Goal: Task Accomplishment & Management: Manage account settings

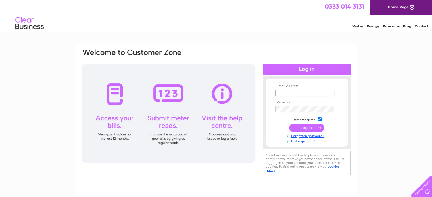
click at [281, 92] on input "text" at bounding box center [304, 93] width 59 height 7
click at [296, 139] on link "Not registered?" at bounding box center [307, 140] width 64 height 5
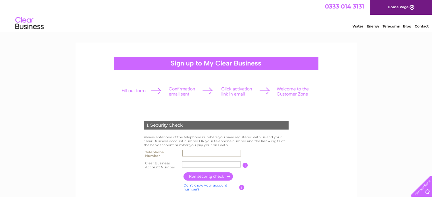
click at [192, 154] on input "text" at bounding box center [211, 153] width 59 height 7
type input "01417726704"
click at [188, 165] on input "text" at bounding box center [211, 164] width 58 height 6
type input "340893"
click at [208, 177] on input "button" at bounding box center [208, 177] width 50 height 8
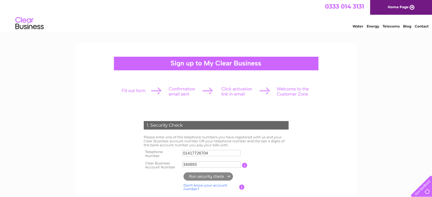
type input "**********"
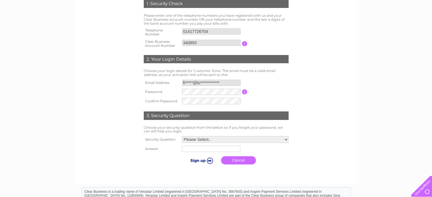
scroll to position [127, 0]
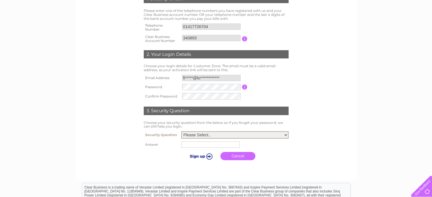
click at [215, 136] on select "Please Select.. In what town or city was your first job? In what town or city d…" at bounding box center [234, 134] width 107 height 7
select select "1"
click at [181, 131] on select "Please Select.. In what town or city was your first job? In what town or city d…" at bounding box center [234, 134] width 107 height 7
click at [194, 145] on input "text" at bounding box center [211, 144] width 59 height 7
type input "Glasgow"
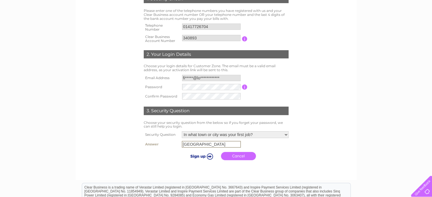
click at [195, 157] on input "submit" at bounding box center [200, 156] width 35 height 8
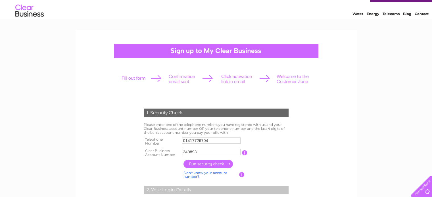
scroll to position [12, 0]
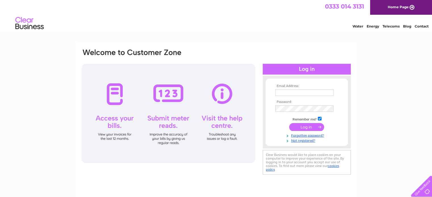
click at [299, 92] on input "text" at bounding box center [304, 93] width 58 height 6
click at [288, 109] on tbody "**********" at bounding box center [307, 113] width 66 height 59
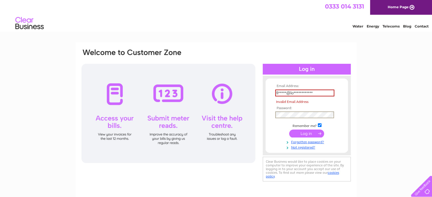
click at [305, 133] on input "submit" at bounding box center [306, 134] width 35 height 8
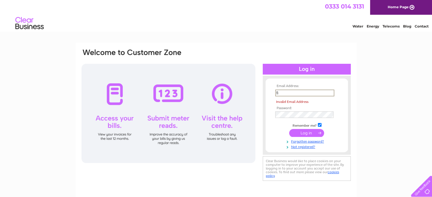
type input "f"
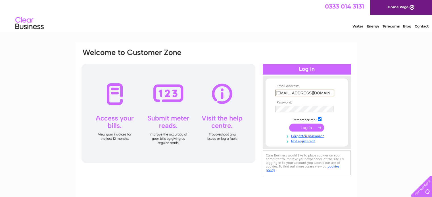
type input "finance@lovemilton.org"
click at [306, 125] on input "submit" at bounding box center [306, 128] width 35 height 8
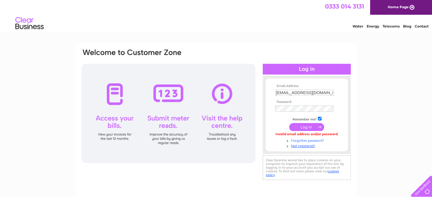
click at [302, 141] on link "Forgotten password?" at bounding box center [307, 140] width 64 height 5
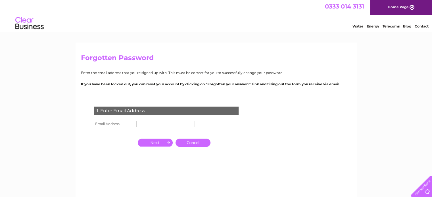
click at [146, 123] on input "text" at bounding box center [165, 124] width 58 height 6
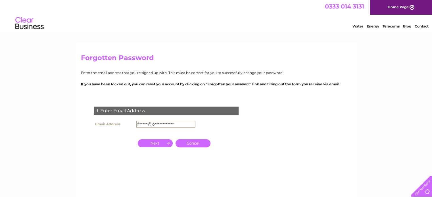
click at [160, 140] on input "button" at bounding box center [155, 143] width 35 height 8
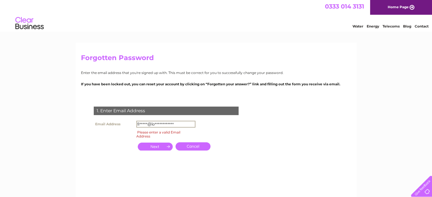
click at [173, 122] on input "**********" at bounding box center [165, 124] width 59 height 7
type input "f"
type input "[EMAIL_ADDRESS][DOMAIN_NAME]"
click at [152, 146] on input "button" at bounding box center [155, 147] width 35 height 8
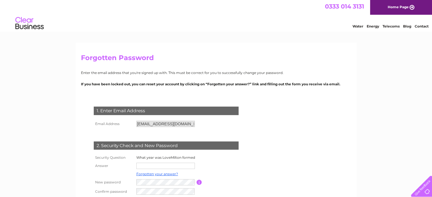
click at [148, 164] on input "text" at bounding box center [165, 166] width 58 height 6
type input "2009"
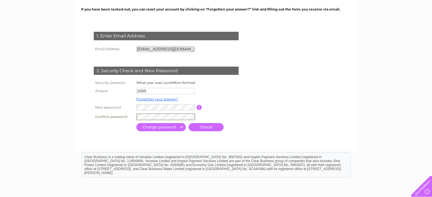
scroll to position [95, 0]
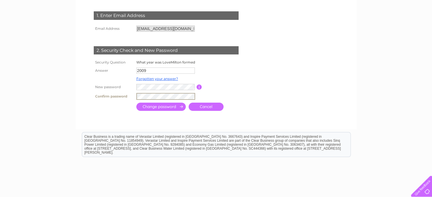
click at [166, 106] on input "submit" at bounding box center [160, 107] width 49 height 8
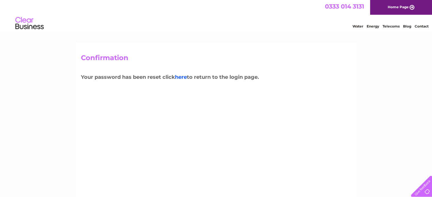
click at [182, 76] on link "here" at bounding box center [181, 77] width 12 height 6
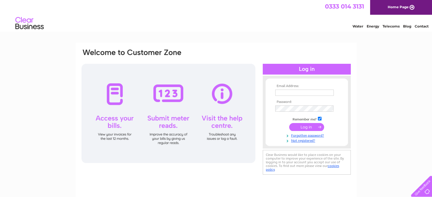
type input "[EMAIL_ADDRESS][DOMAIN_NAME]"
click at [303, 128] on input "submit" at bounding box center [306, 127] width 35 height 8
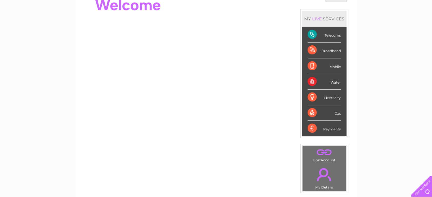
scroll to position [70, 0]
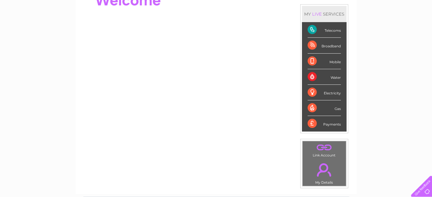
click at [328, 32] on div "Telecoms" at bounding box center [323, 30] width 33 height 16
click at [312, 31] on div "Telecoms" at bounding box center [323, 30] width 33 height 16
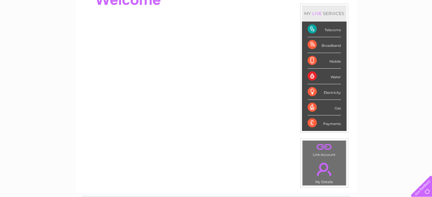
scroll to position [0, 0]
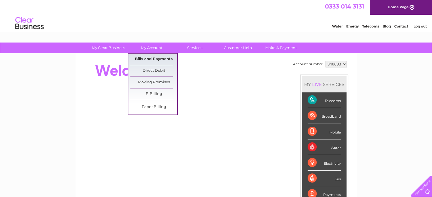
click at [144, 56] on link "Bills and Payments" at bounding box center [153, 59] width 47 height 11
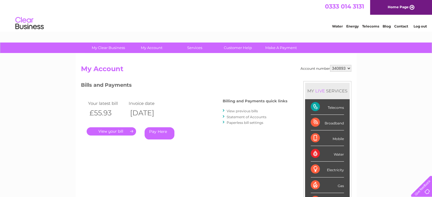
click at [113, 131] on link "." at bounding box center [111, 131] width 49 height 8
